Goal: Task Accomplishment & Management: Manage account settings

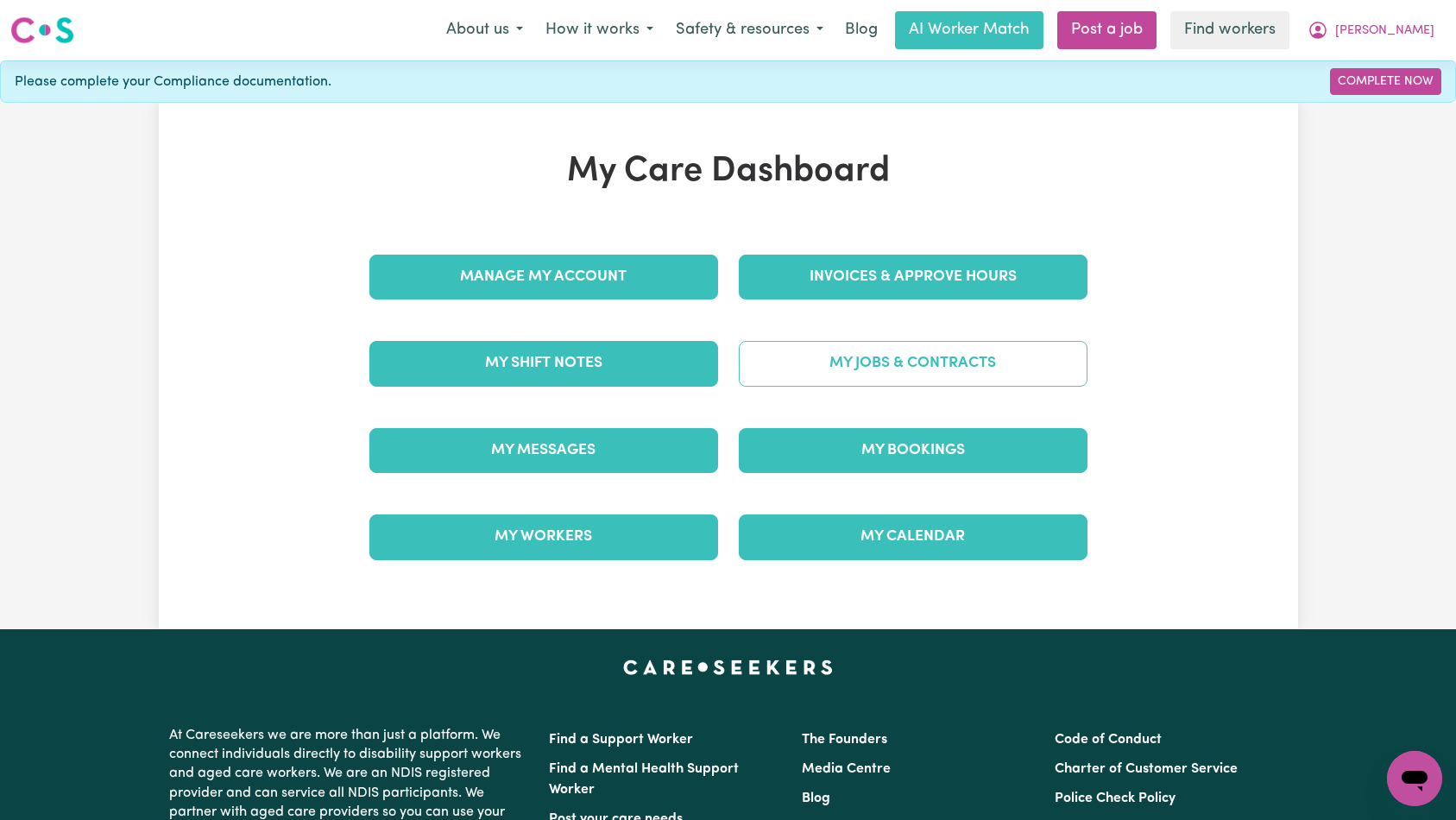
click at [927, 358] on link "My Jobs & Contracts" at bounding box center [913, 363] width 349 height 45
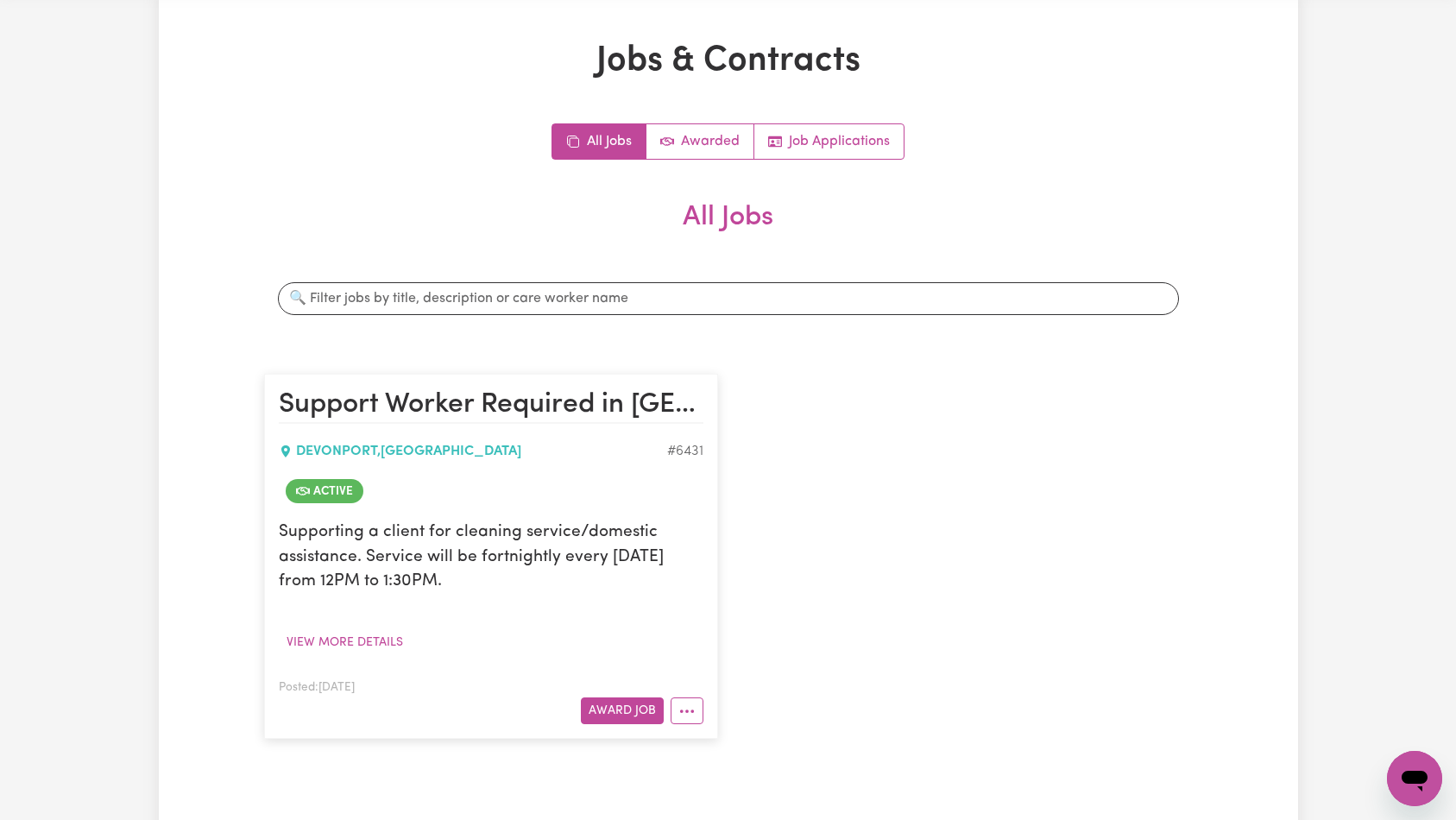
scroll to position [128, 0]
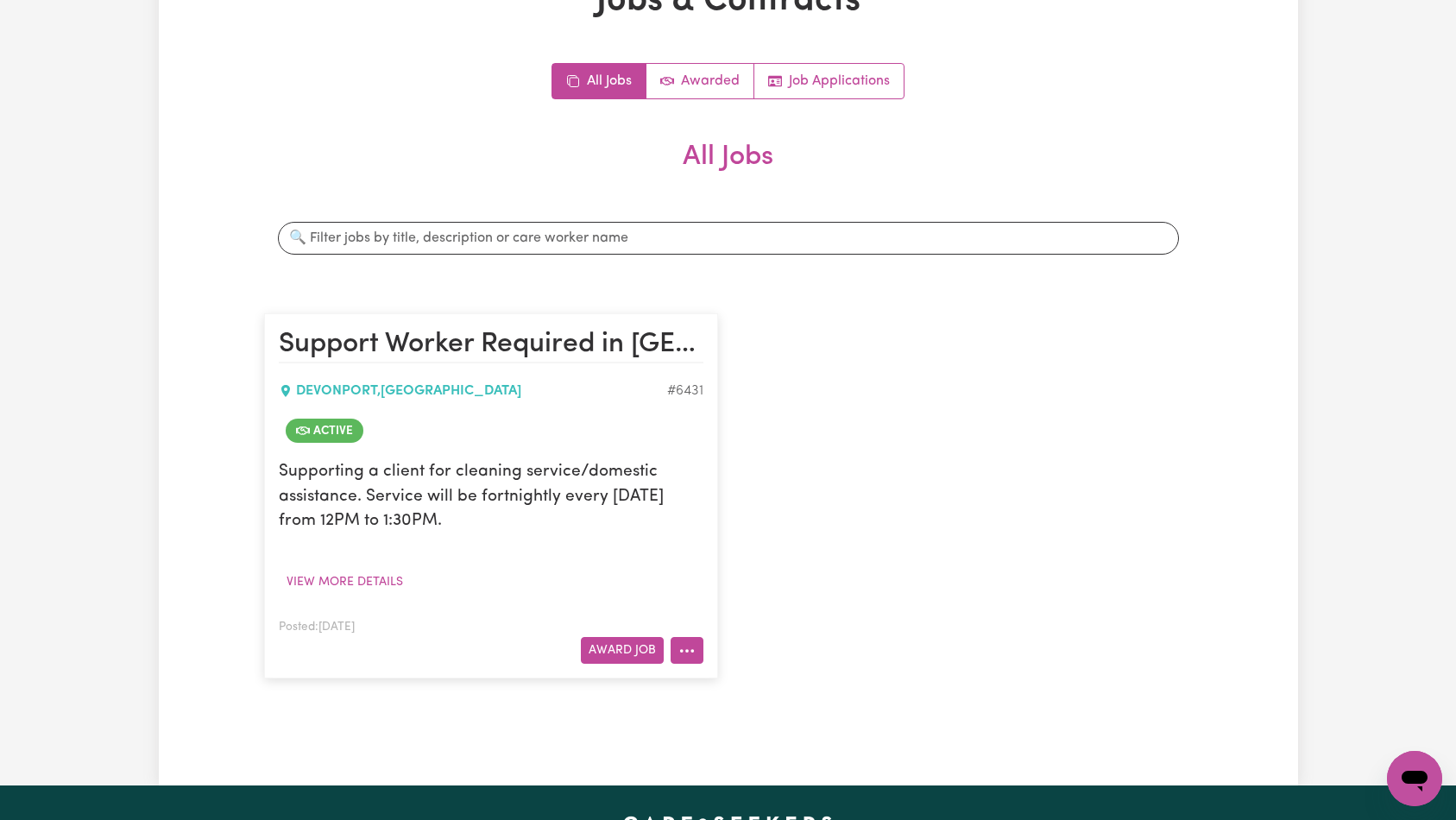
click at [694, 650] on icon "More options" at bounding box center [686, 651] width 17 height 17
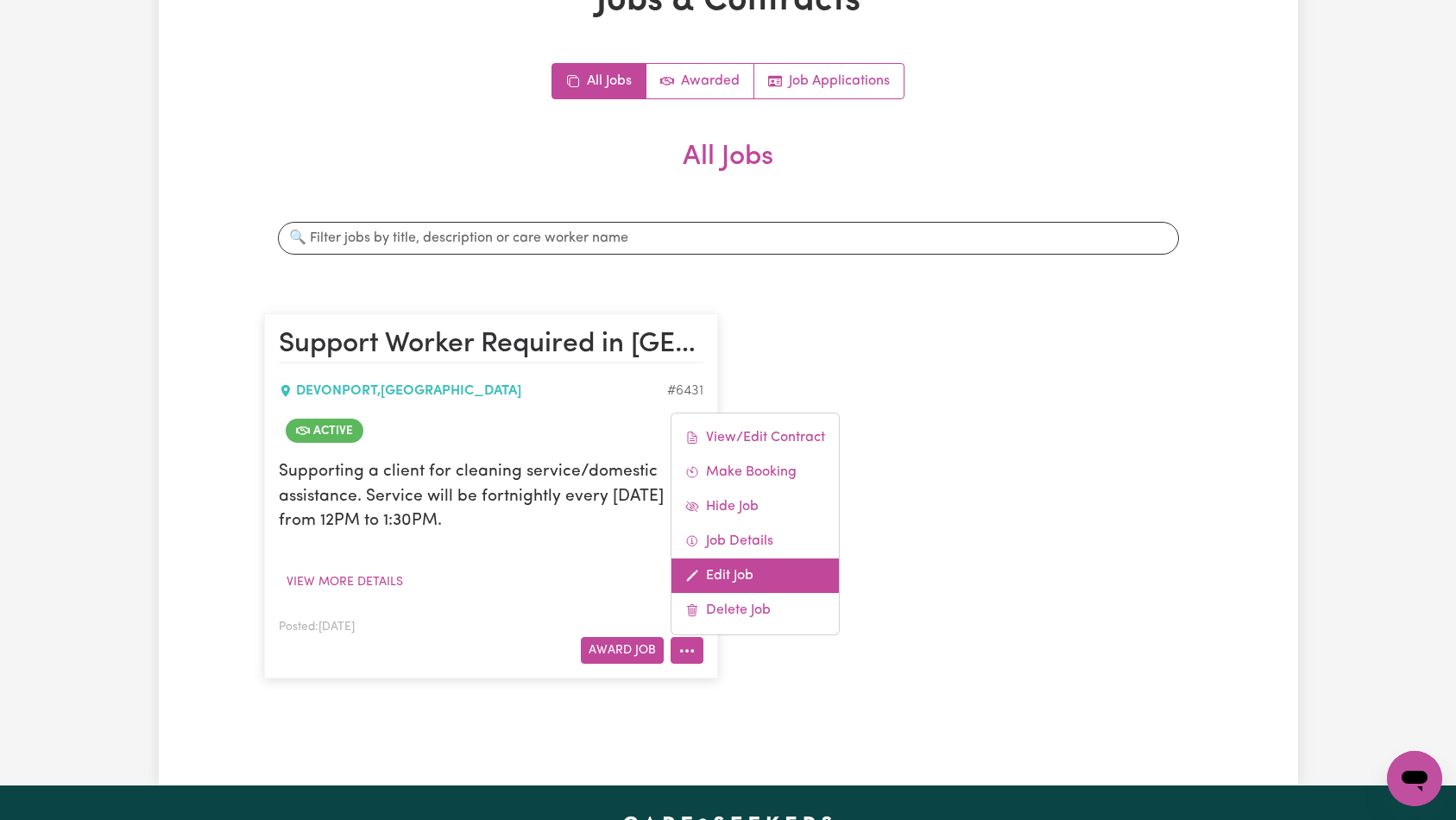
click at [773, 577] on link "Edit Job" at bounding box center [755, 575] width 168 height 35
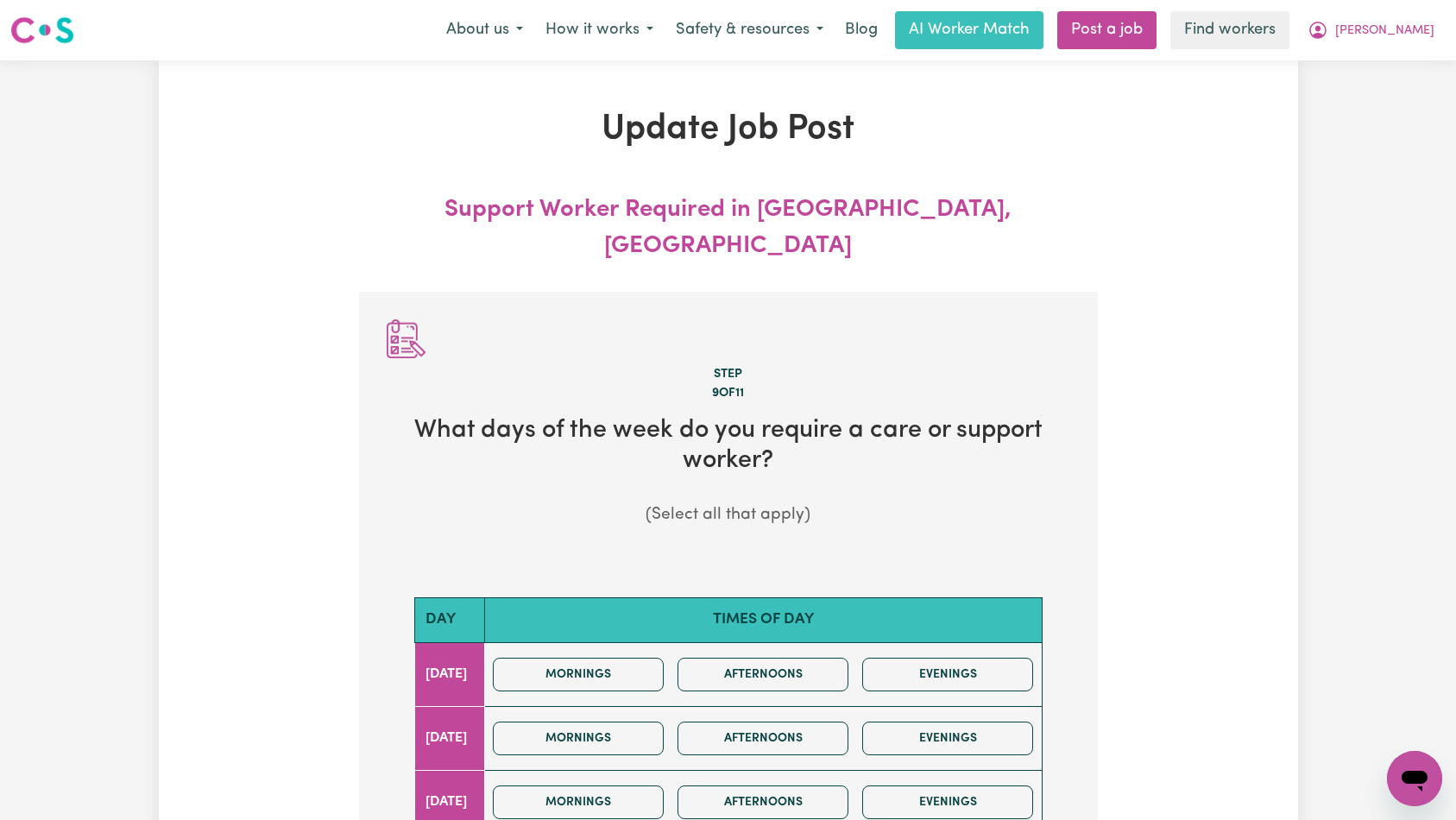
scroll to position [542, 0]
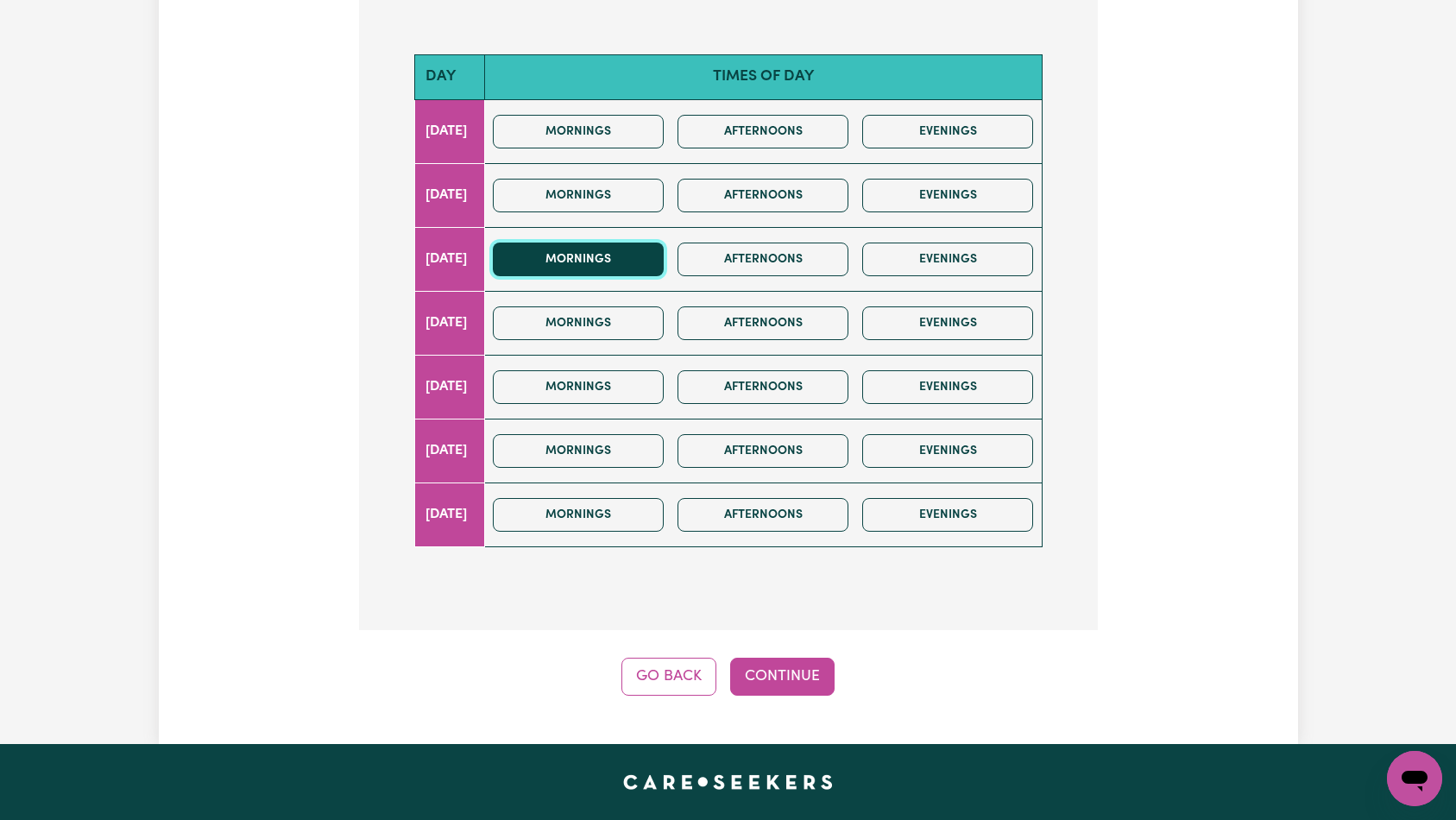
click at [628, 243] on button "Mornings" at bounding box center [578, 259] width 171 height 34
click at [802, 658] on button "Continue" at bounding box center [783, 676] width 104 height 38
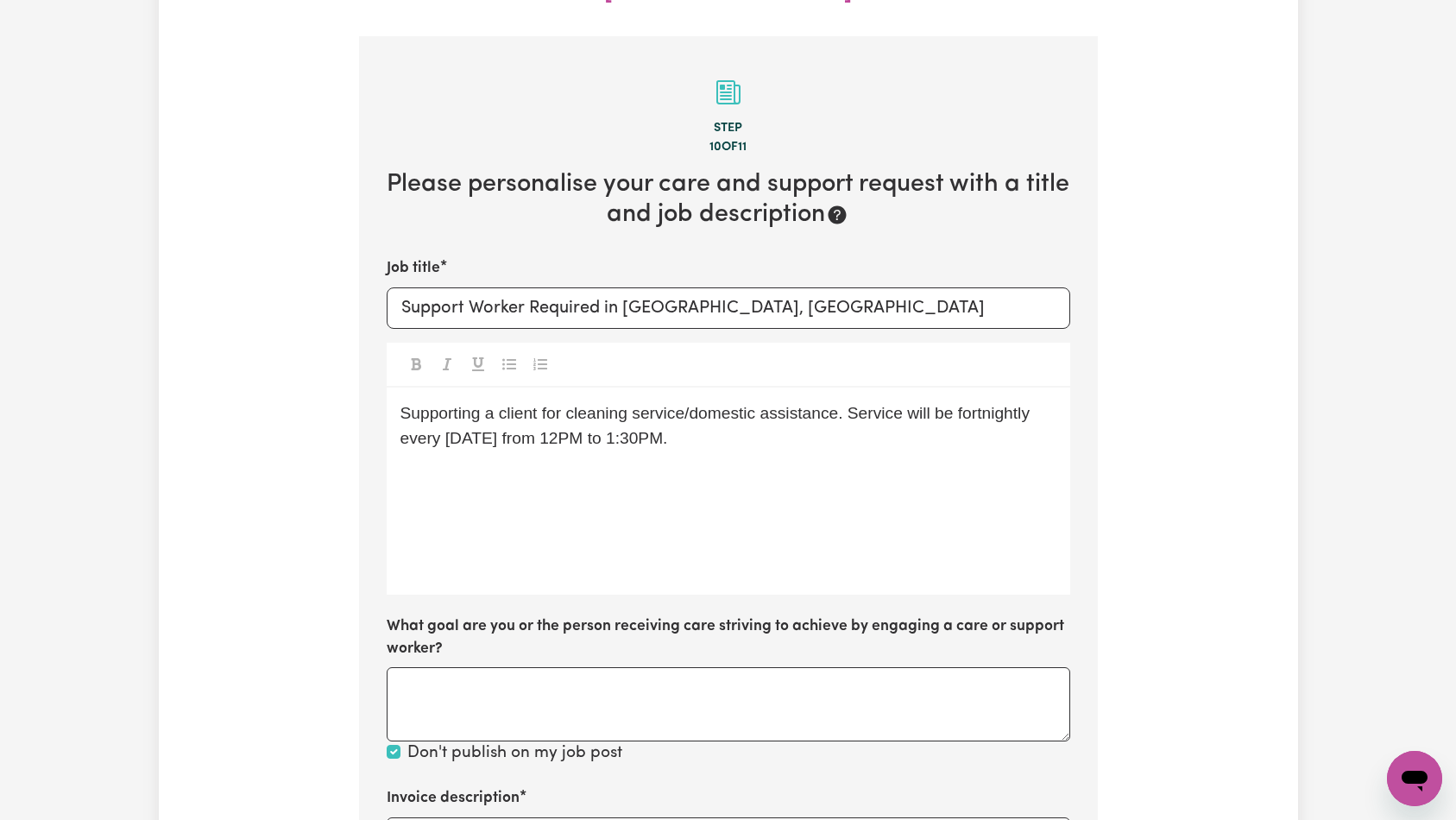
scroll to position [710, 0]
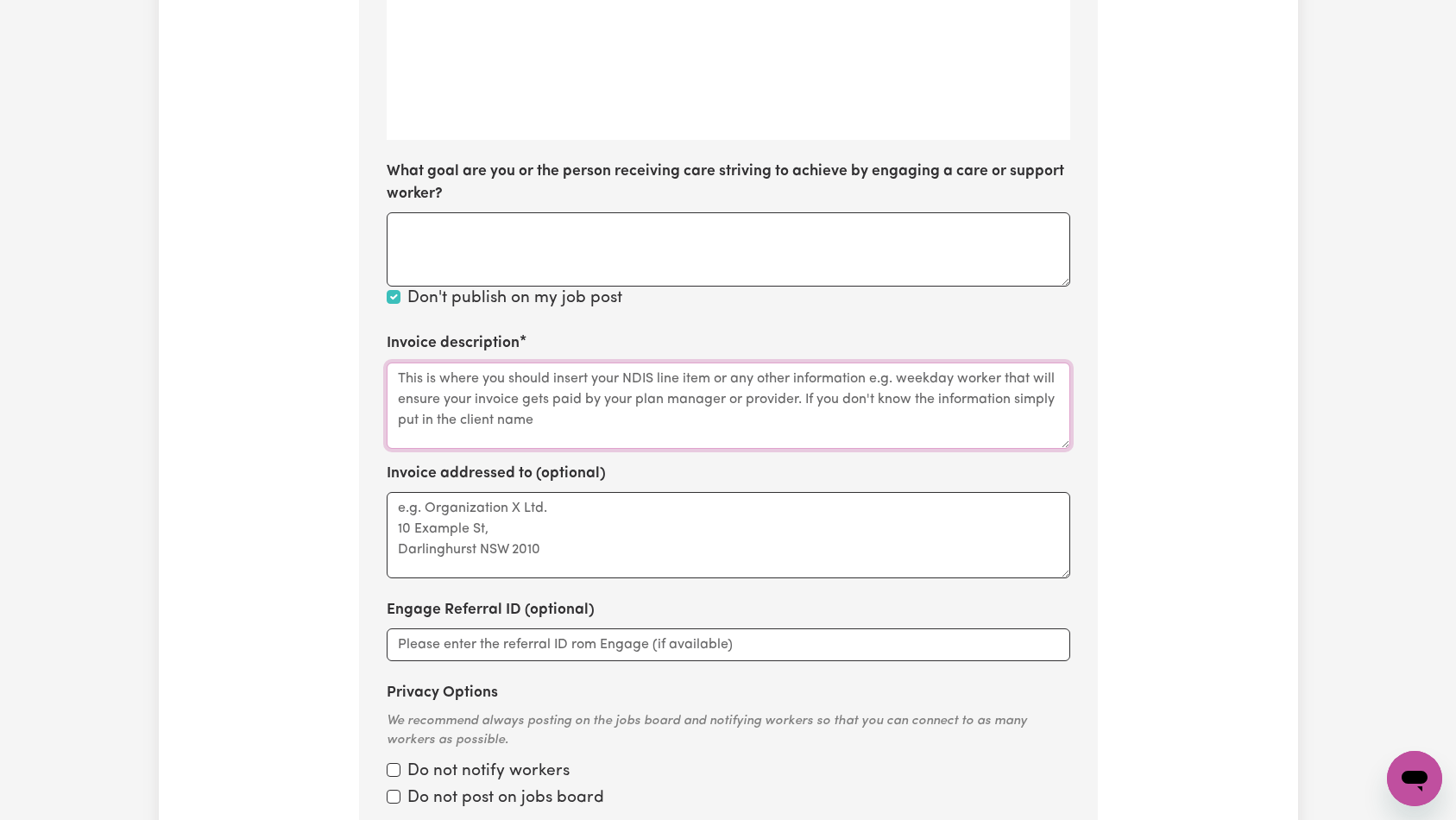
click at [640, 363] on textarea "Invoice description" at bounding box center [728, 406] width 684 height 86
paste textarea "Domestic support and Social Support"
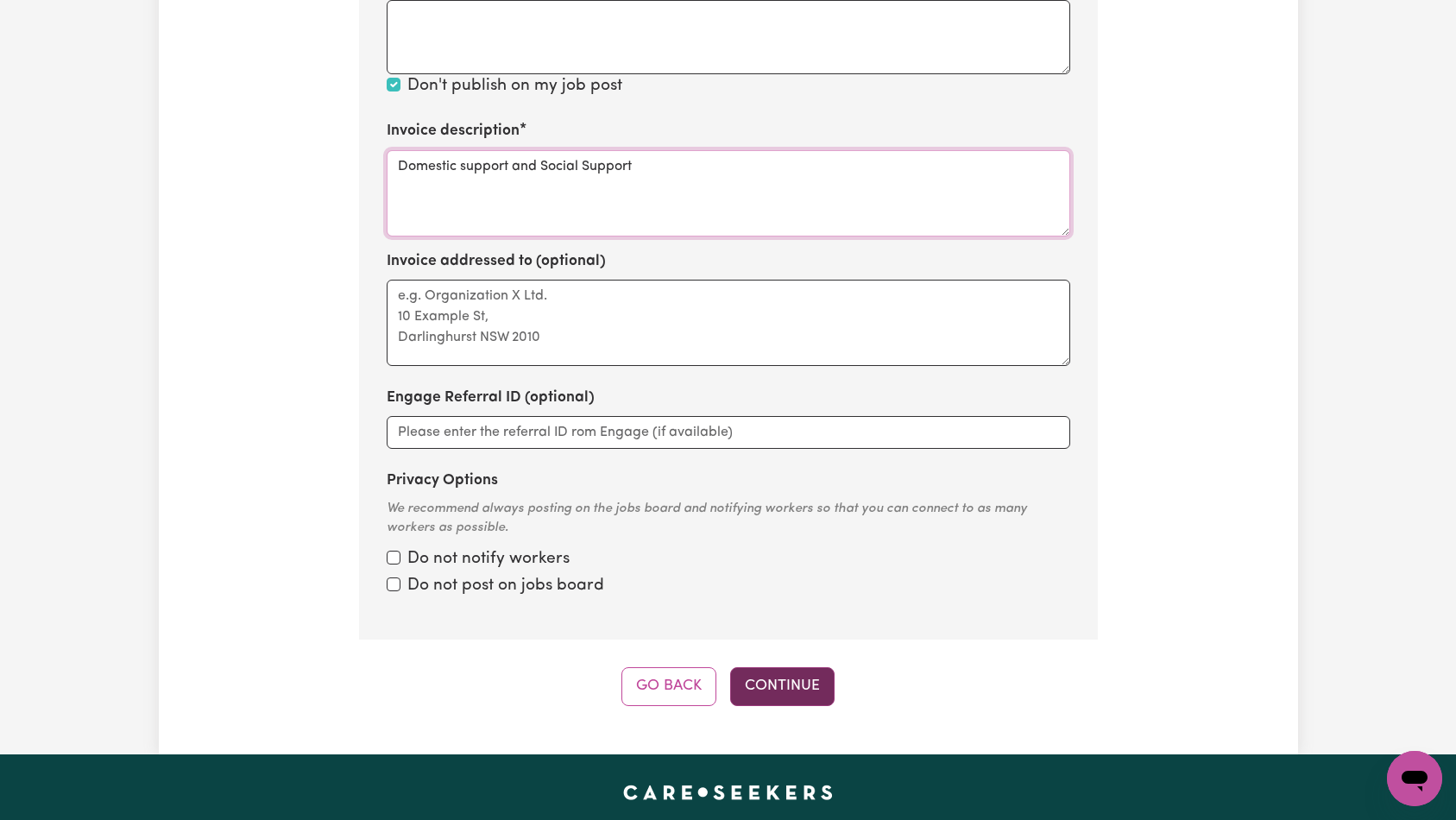
type textarea "Domestic support and Social Support"
click at [792, 667] on button "Continue" at bounding box center [783, 685] width 104 height 38
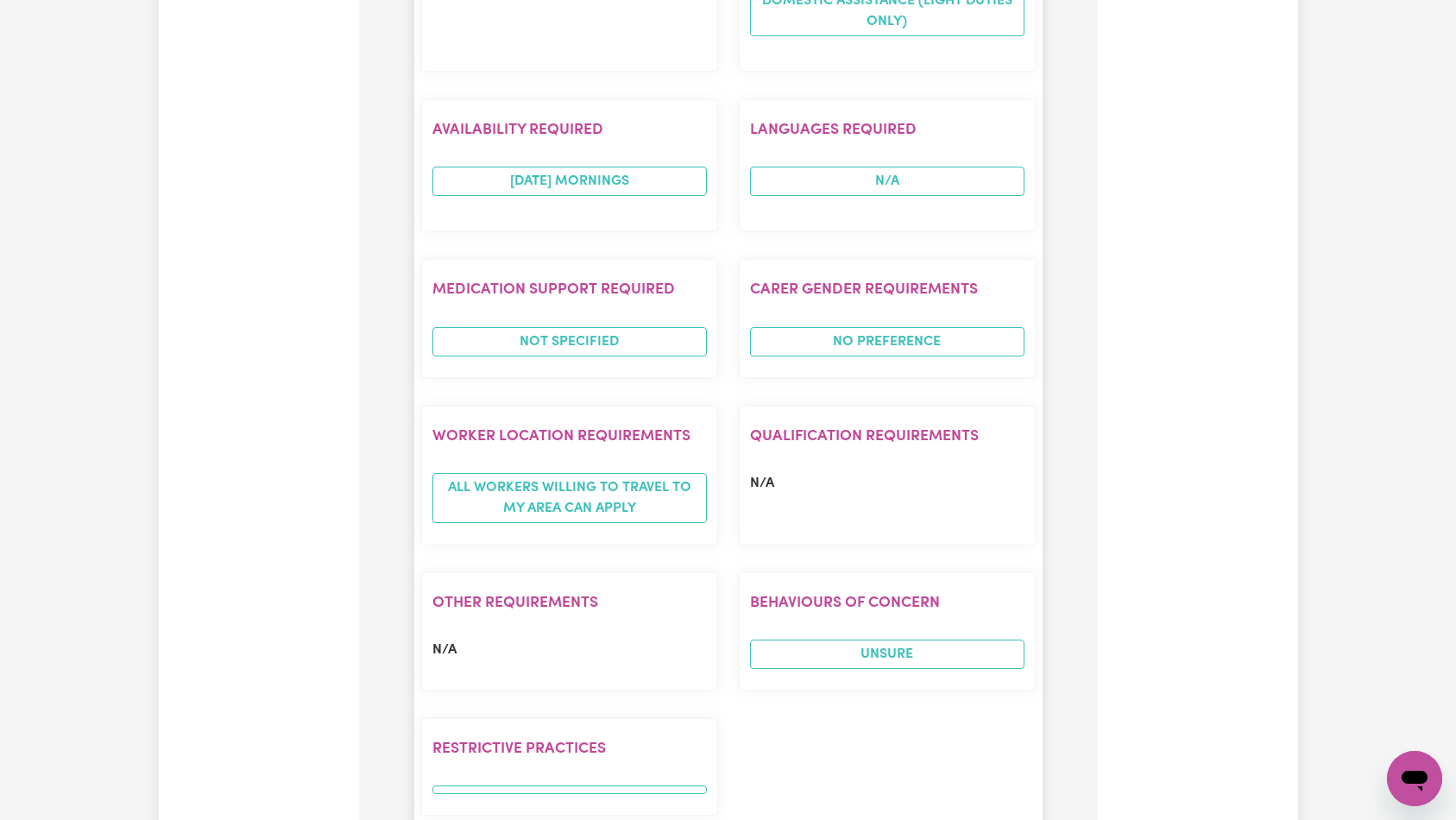
scroll to position [1432, 0]
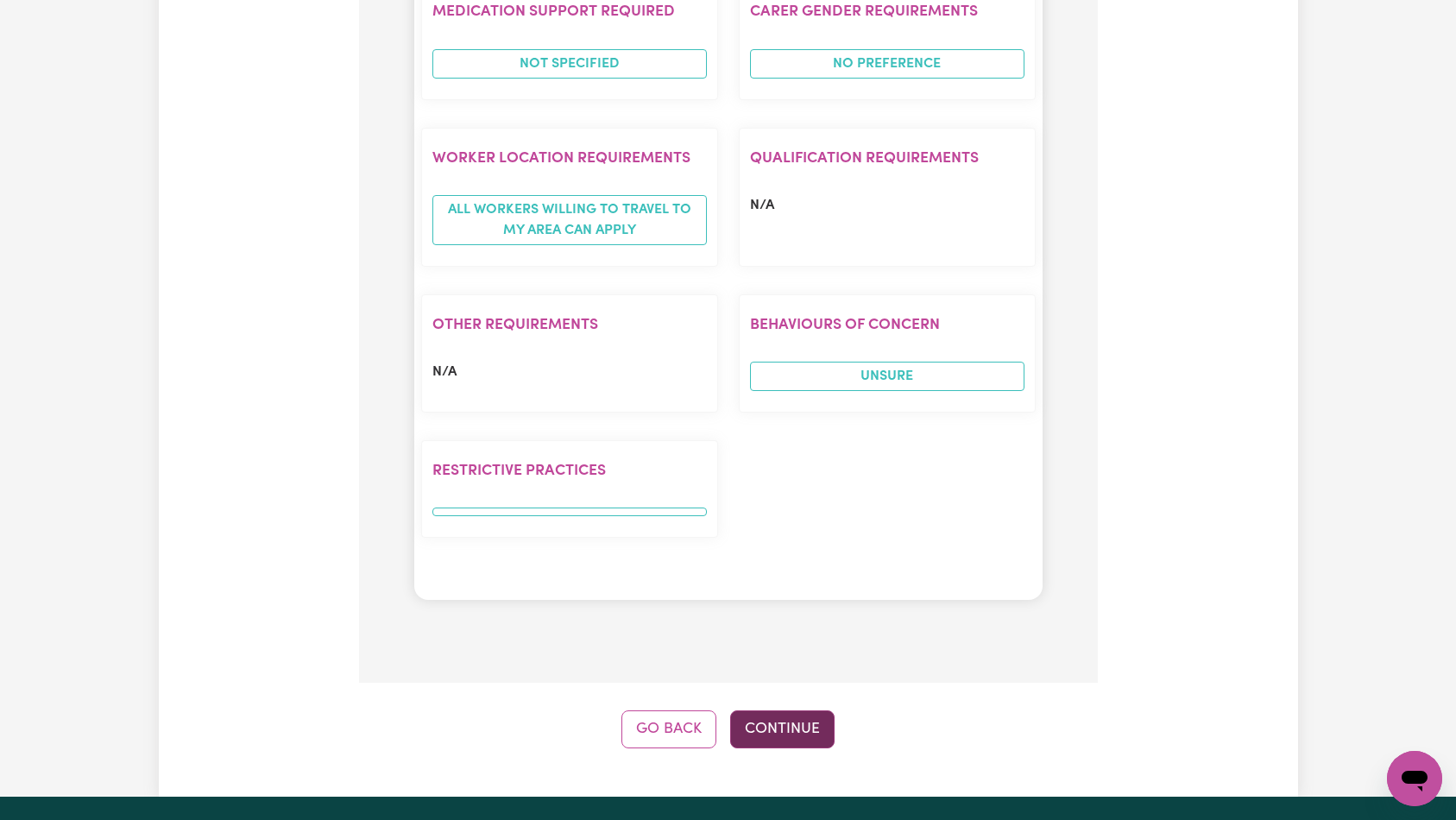
click at [784, 710] on button "Continue" at bounding box center [783, 728] width 104 height 38
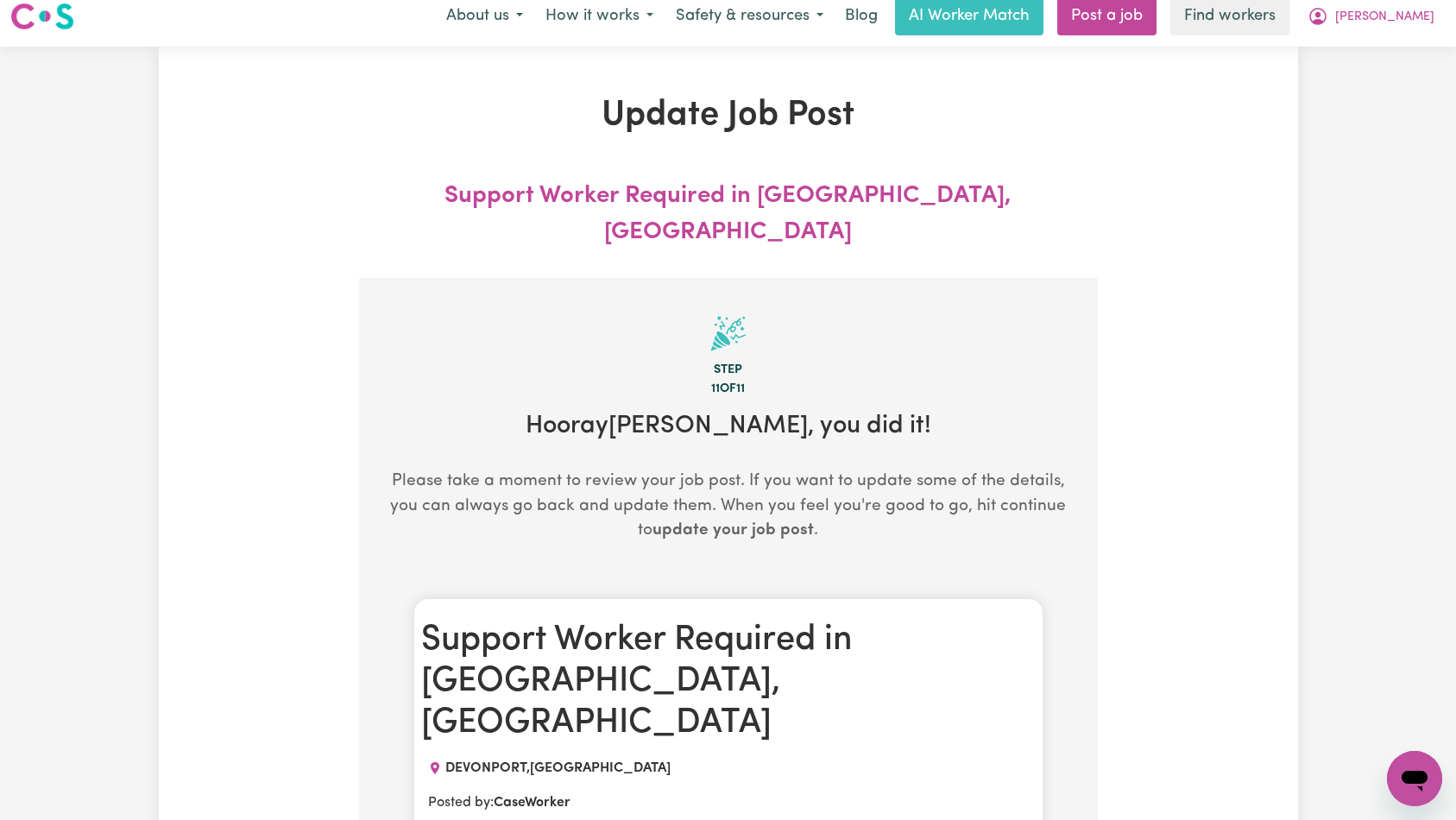
scroll to position [0, 0]
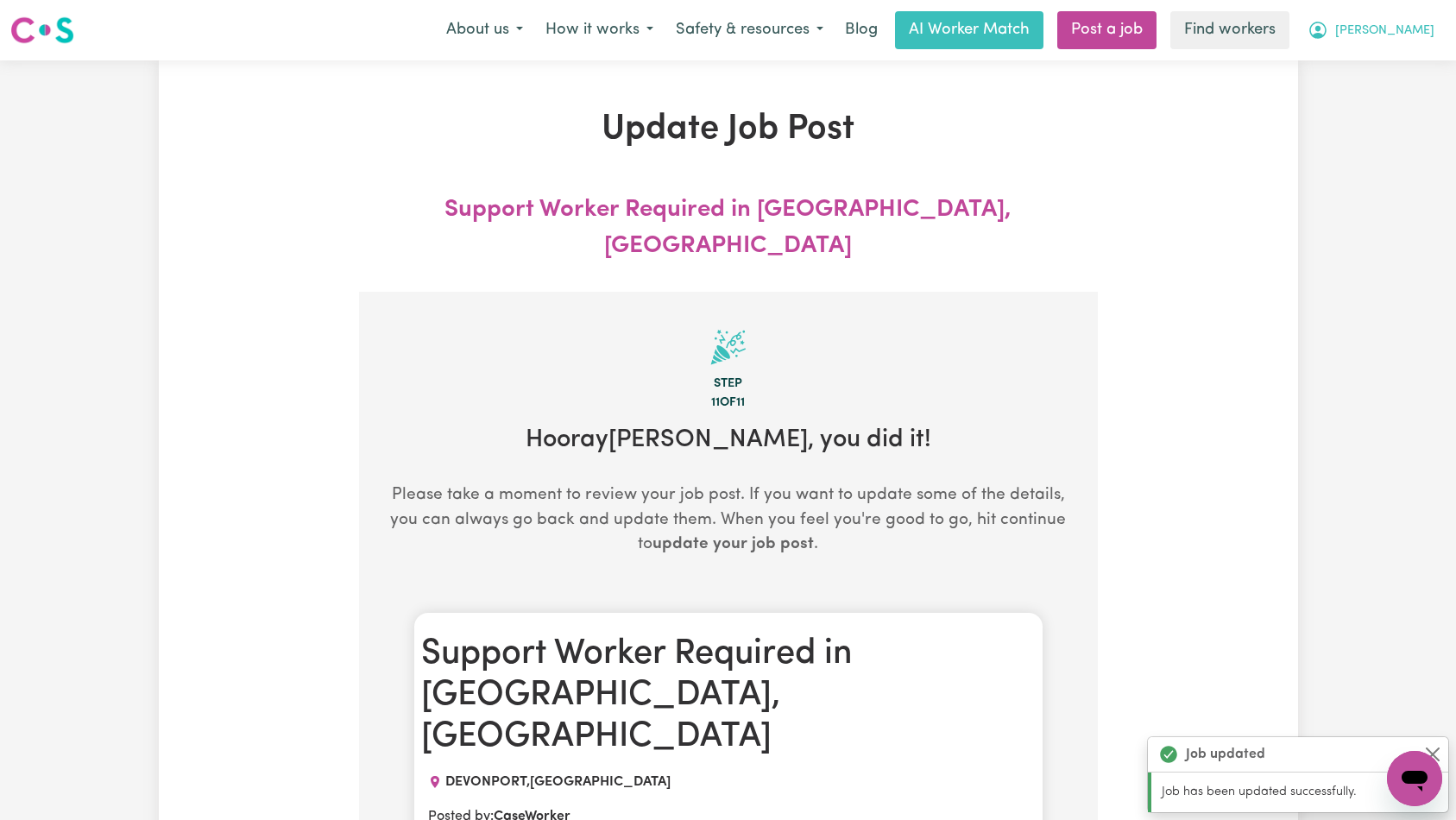
click at [1400, 26] on span "[PERSON_NAME]" at bounding box center [1385, 31] width 99 height 19
click at [1385, 102] on link "Logout" at bounding box center [1376, 99] width 137 height 33
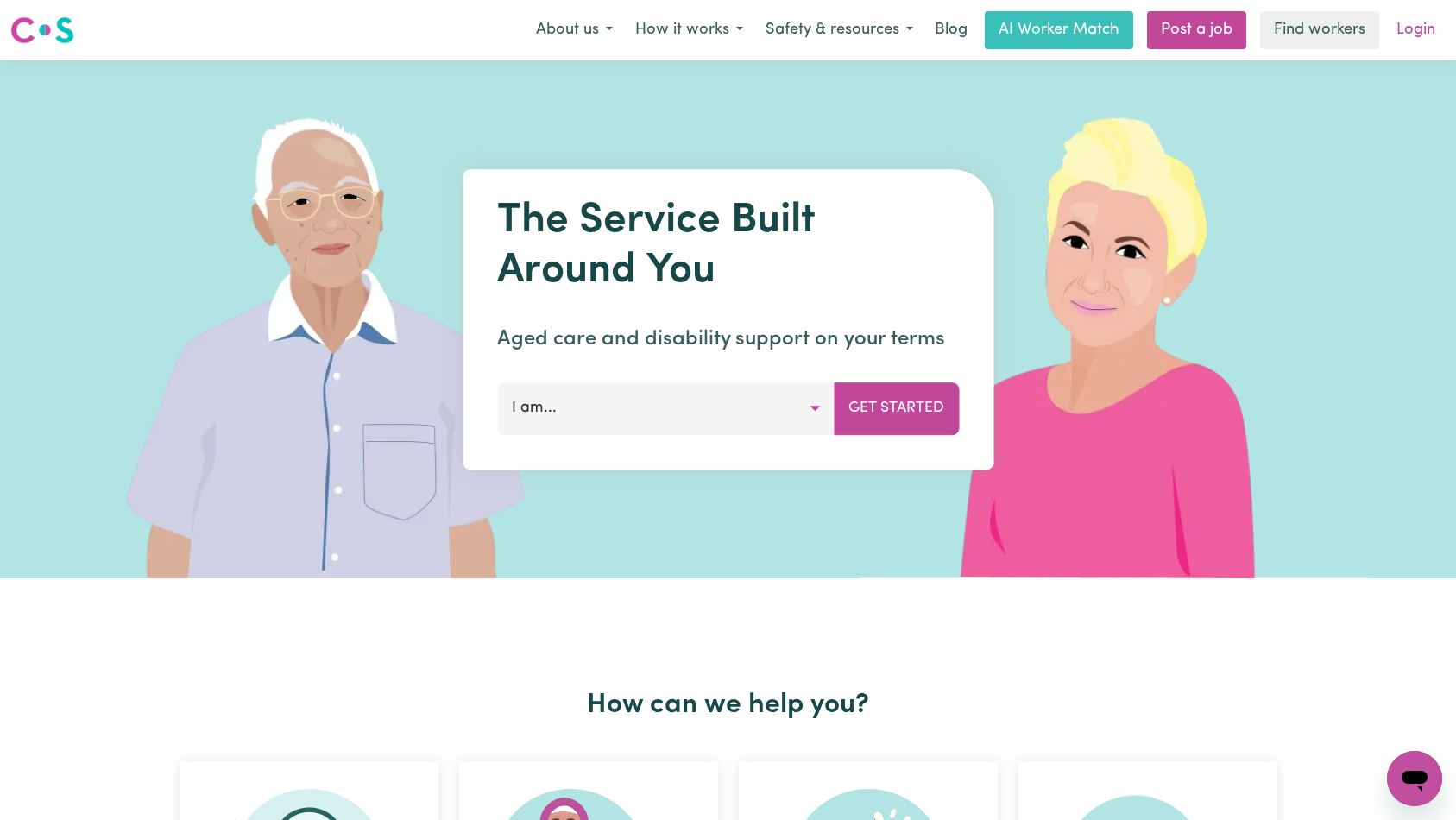
click at [1417, 33] on link "Login" at bounding box center [1416, 29] width 60 height 38
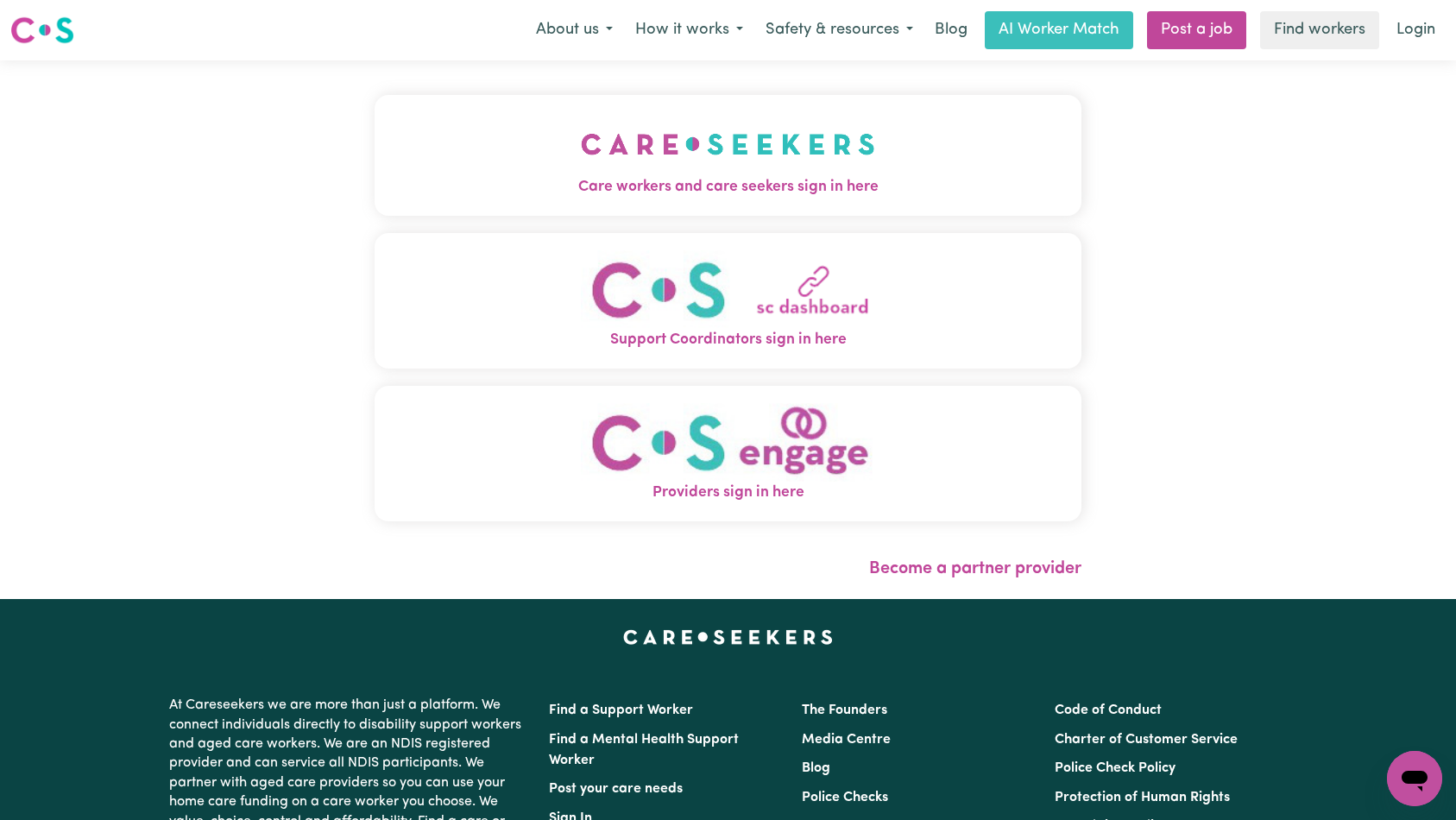
click at [621, 113] on button "Care workers and care seekers sign in here" at bounding box center [728, 156] width 707 height 121
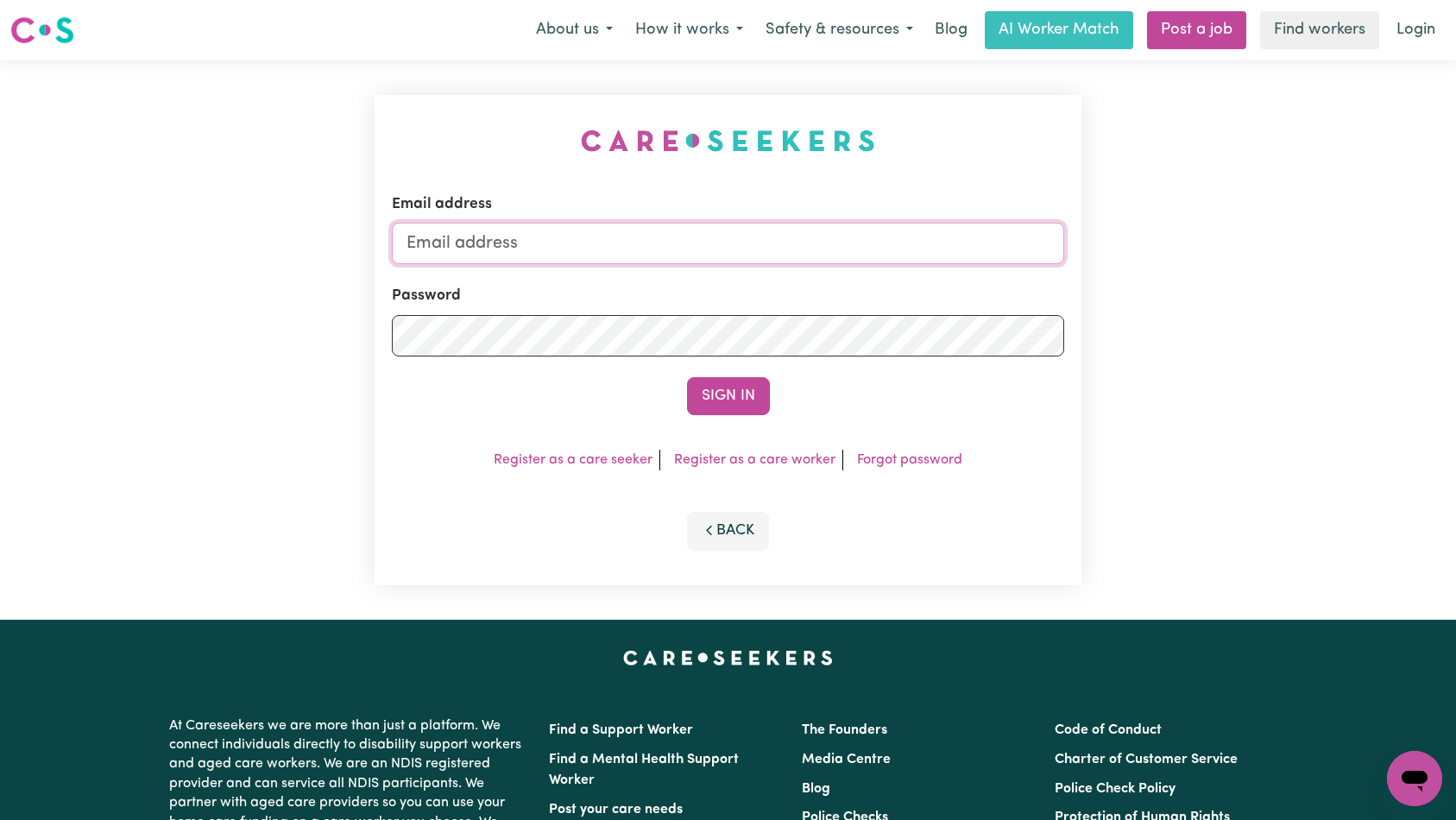
click at [790, 244] on input "Email address" at bounding box center [728, 243] width 673 height 41
type input "[EMAIL_ADDRESS][DOMAIN_NAME]"
click at [734, 389] on button "Sign In" at bounding box center [728, 396] width 82 height 38
